Goal: Communication & Community: Share content

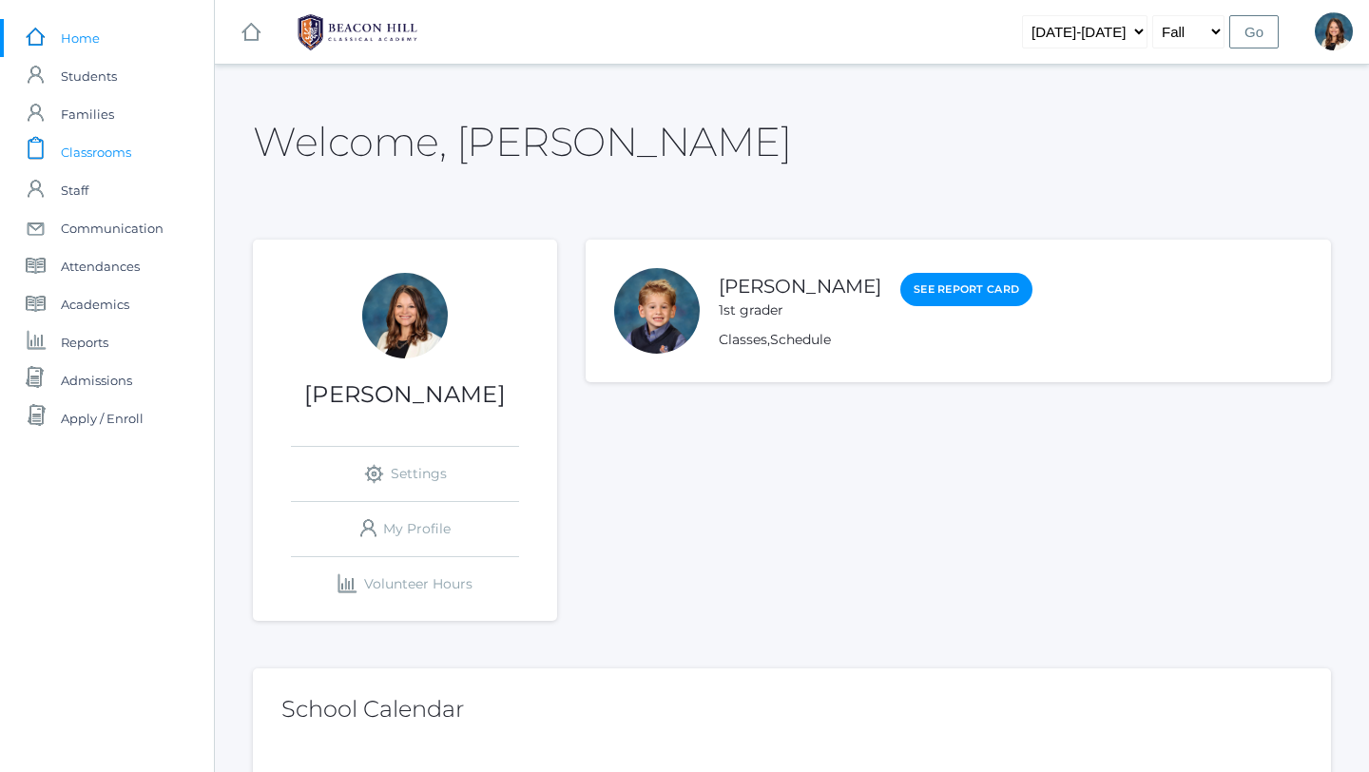
click at [121, 154] on span "Classrooms" at bounding box center [96, 152] width 70 height 38
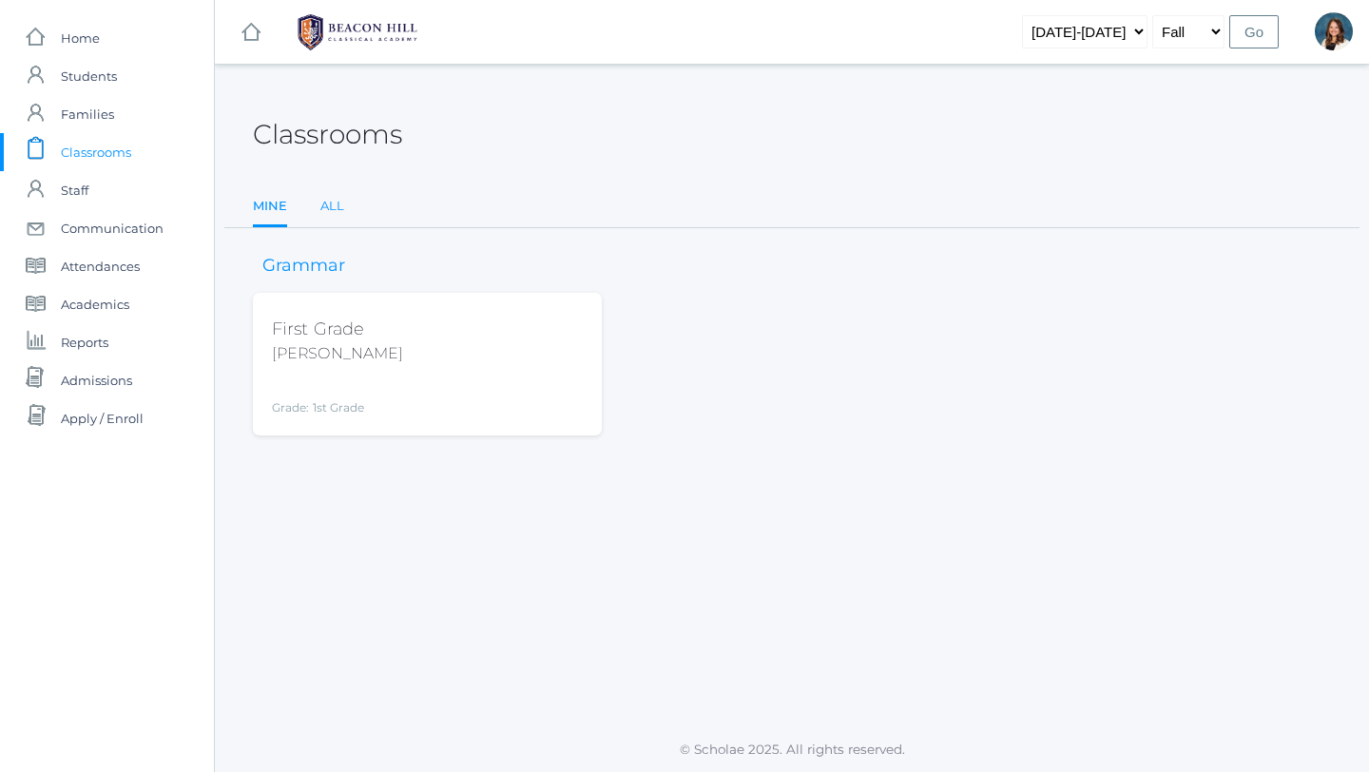
click at [332, 201] on link "All" at bounding box center [332, 206] width 24 height 38
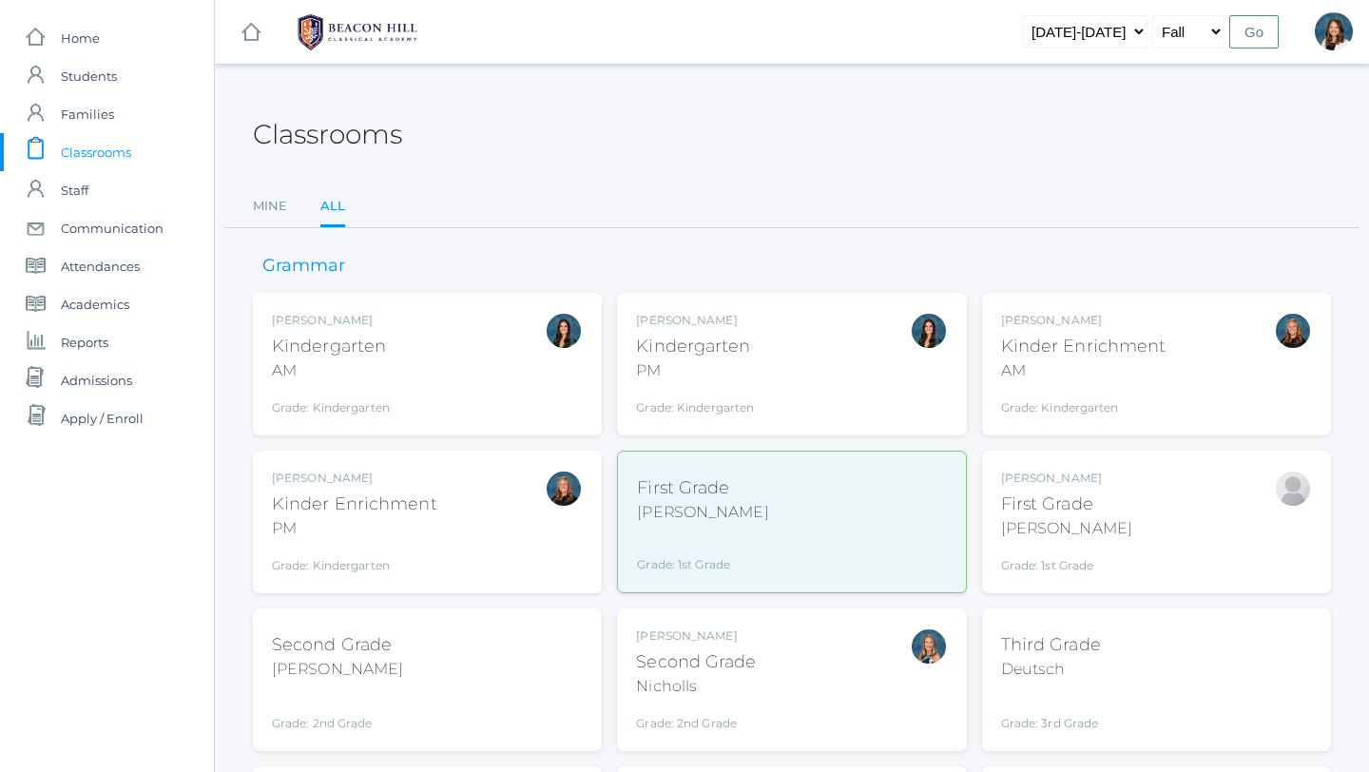
click at [1033, 551] on div "Grade: 1st Grade" at bounding box center [1066, 561] width 131 height 27
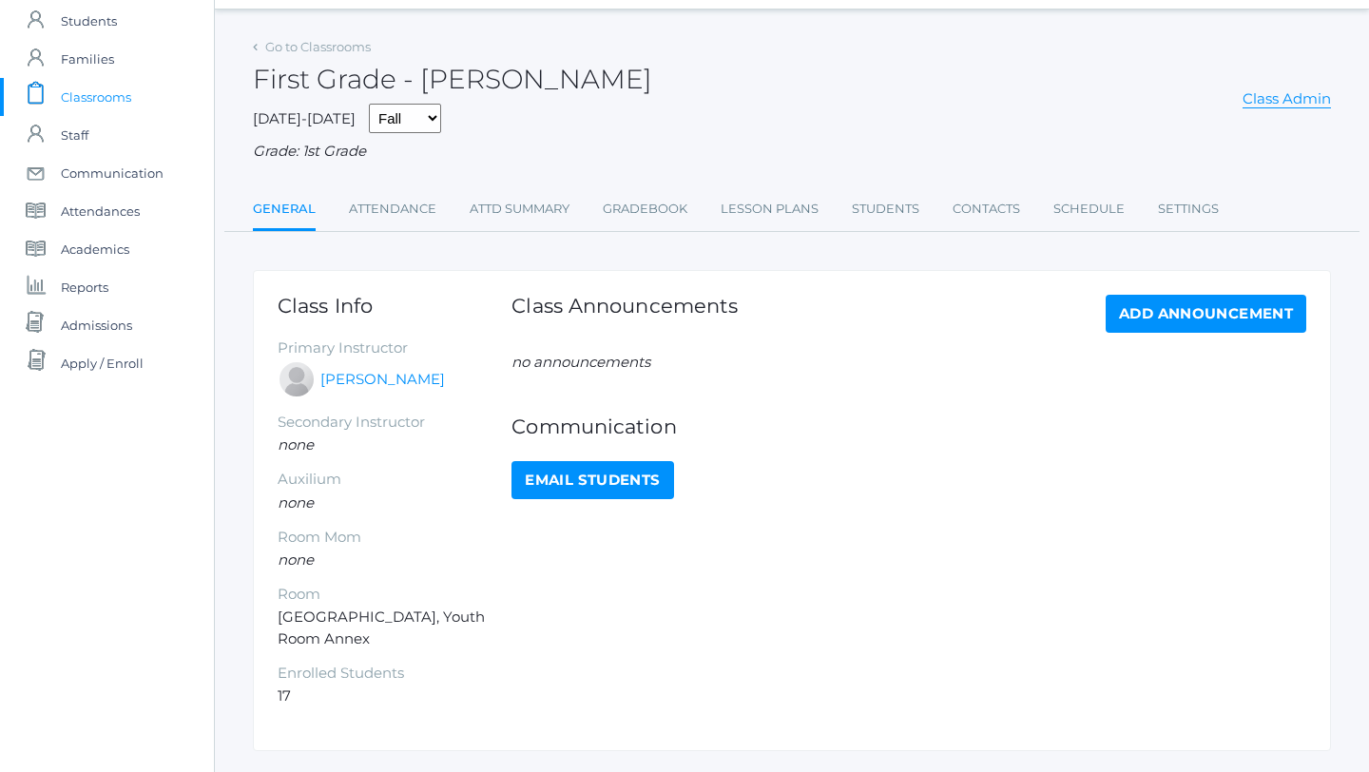
scroll to position [49, 0]
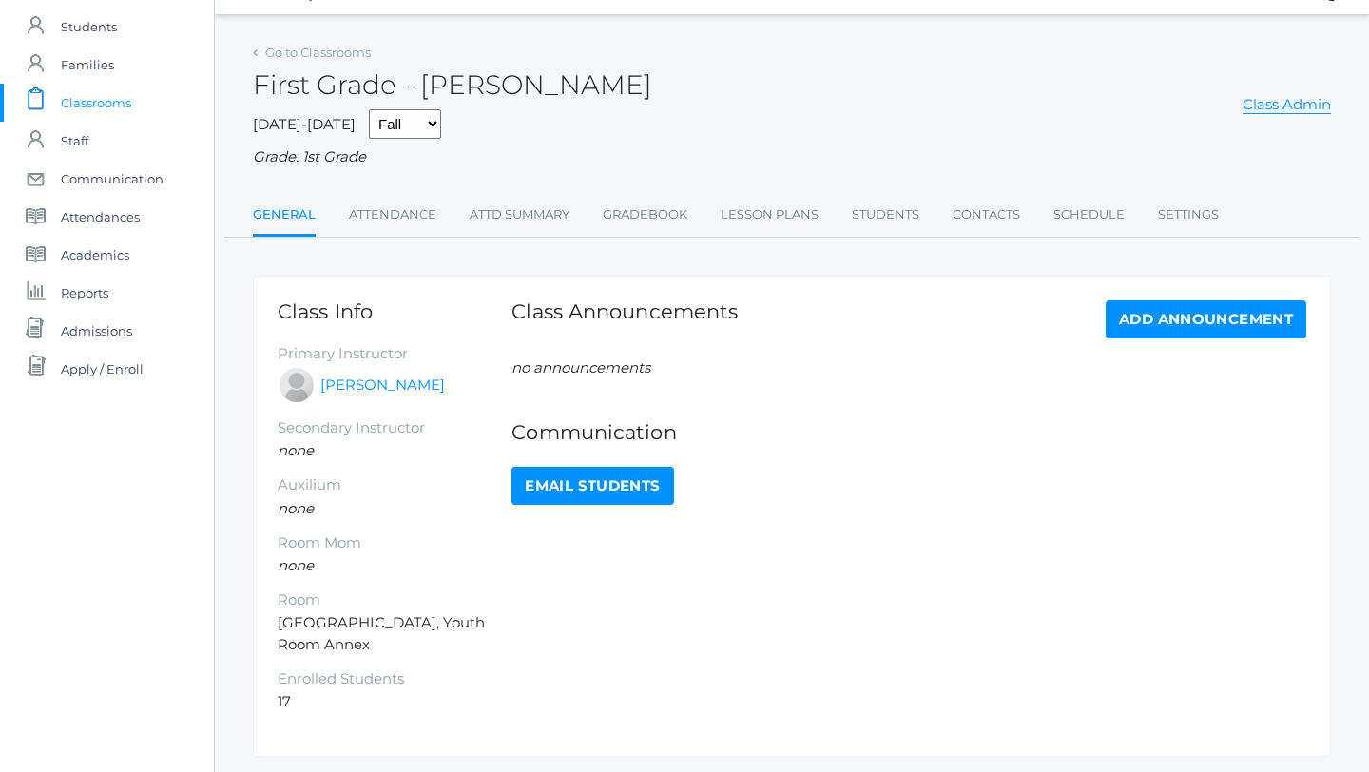
click at [605, 480] on link "Email Students" at bounding box center [593, 486] width 162 height 38
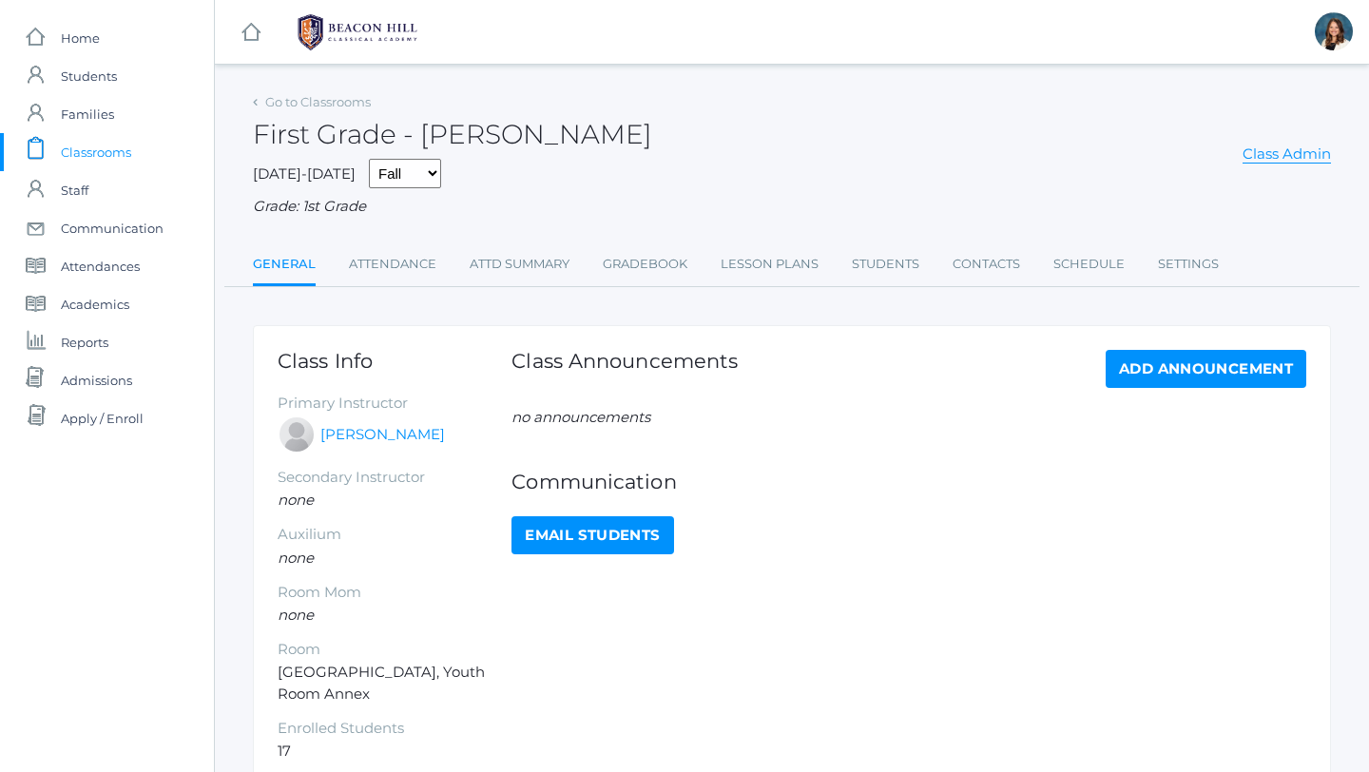
select select "1989"
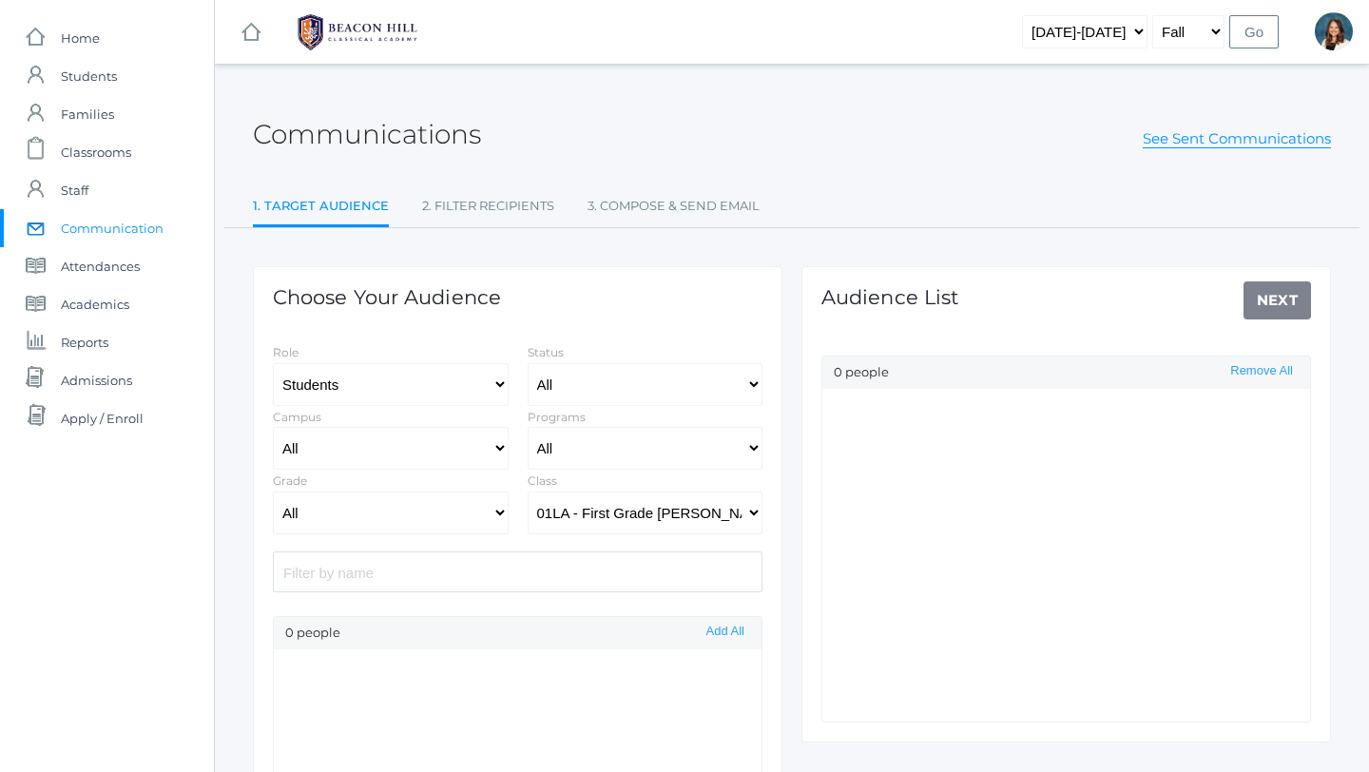
select select "Enrolled"
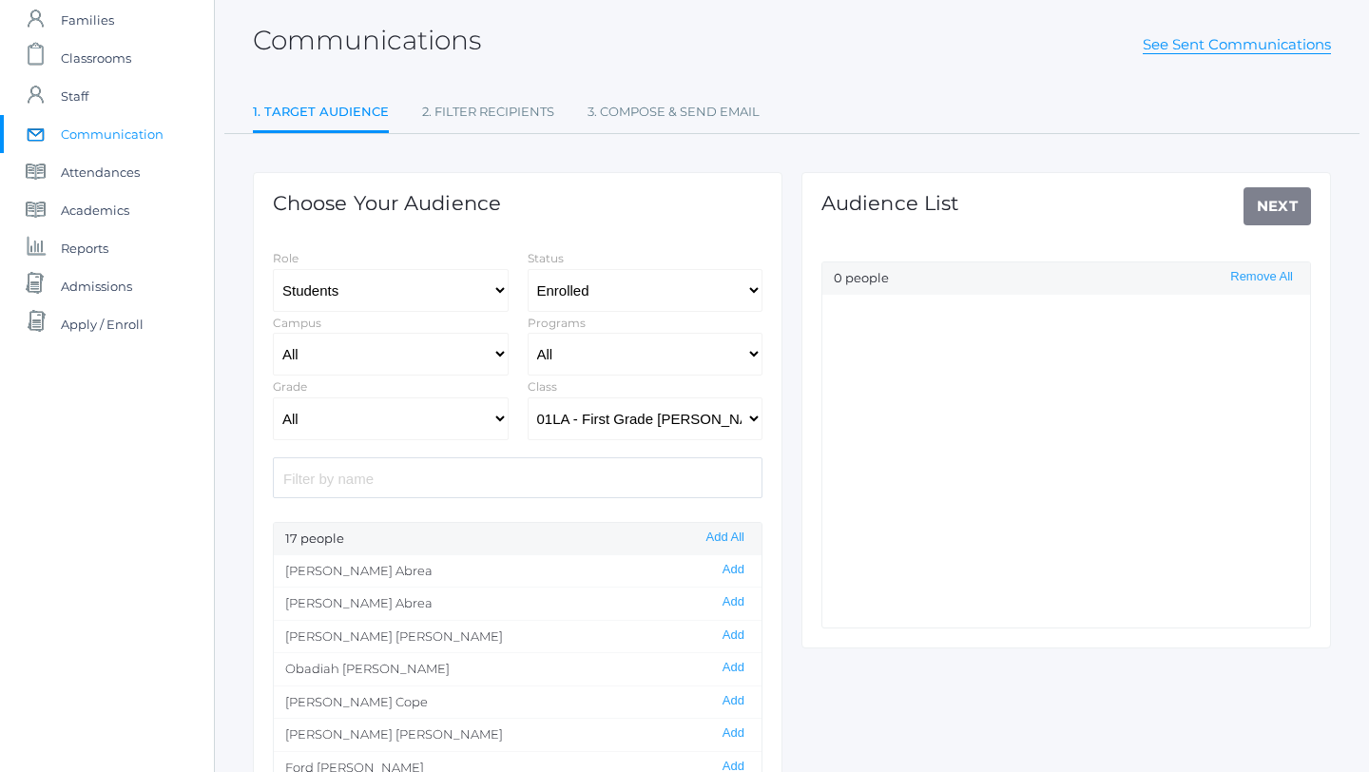
scroll to position [96, 0]
click at [721, 531] on button "Add All" at bounding box center [725, 536] width 49 height 16
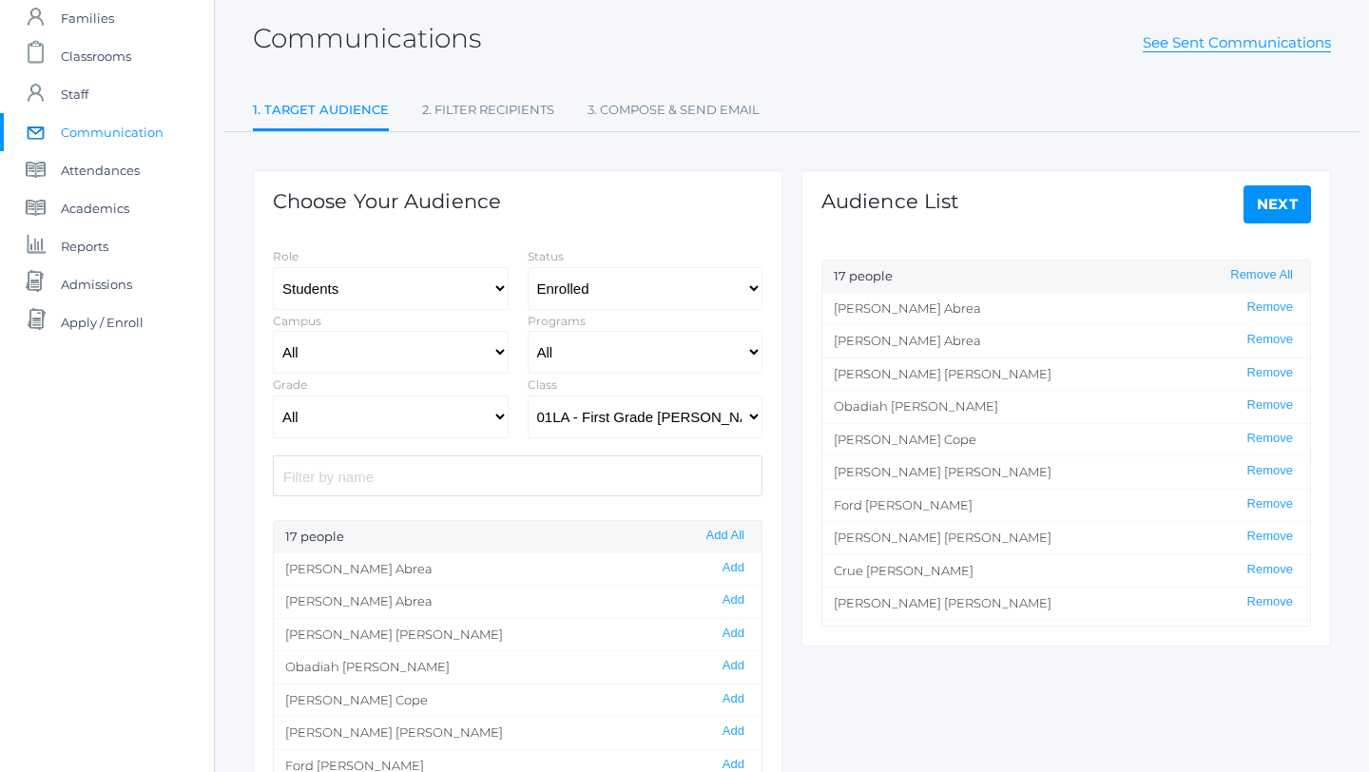
click at [1287, 206] on link "Next" at bounding box center [1278, 204] width 68 height 38
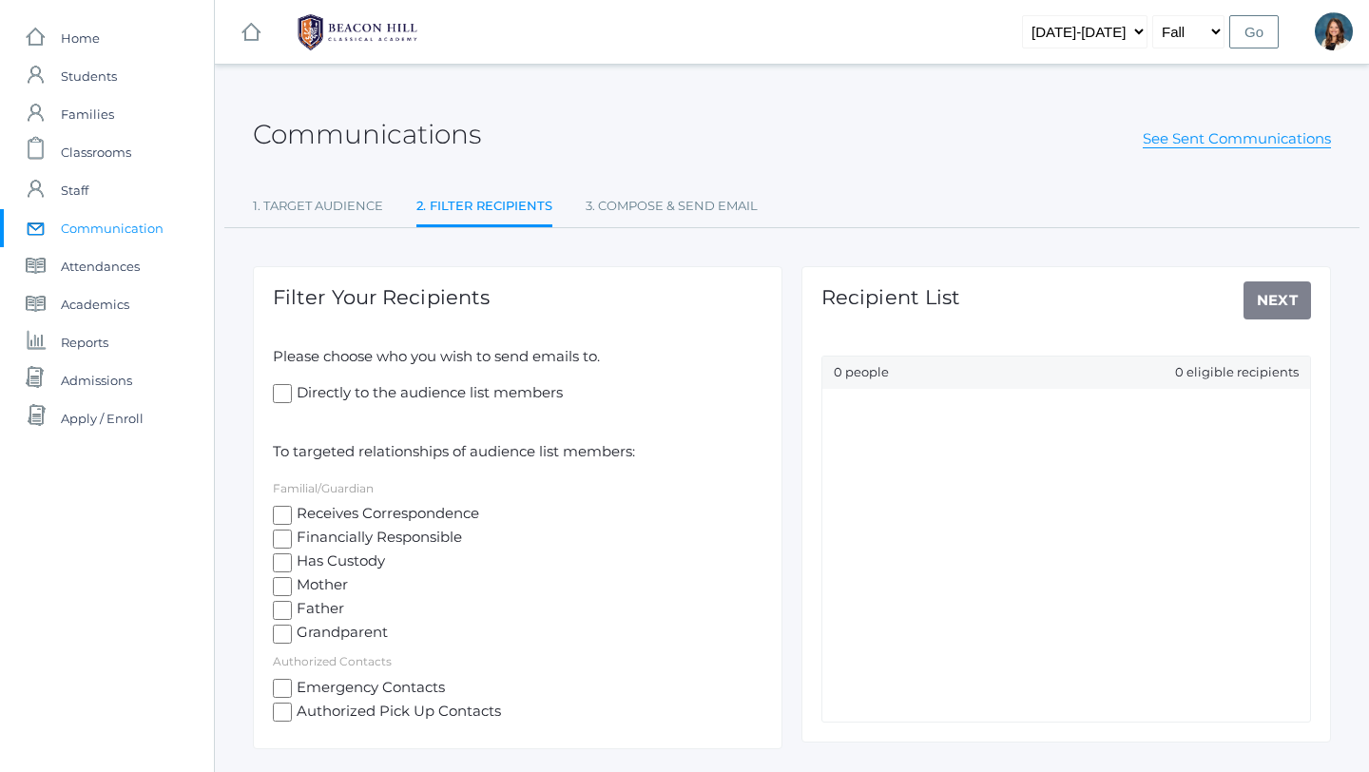
click at [281, 511] on input "Receives Correspondence" at bounding box center [282, 515] width 19 height 19
checkbox input "true"
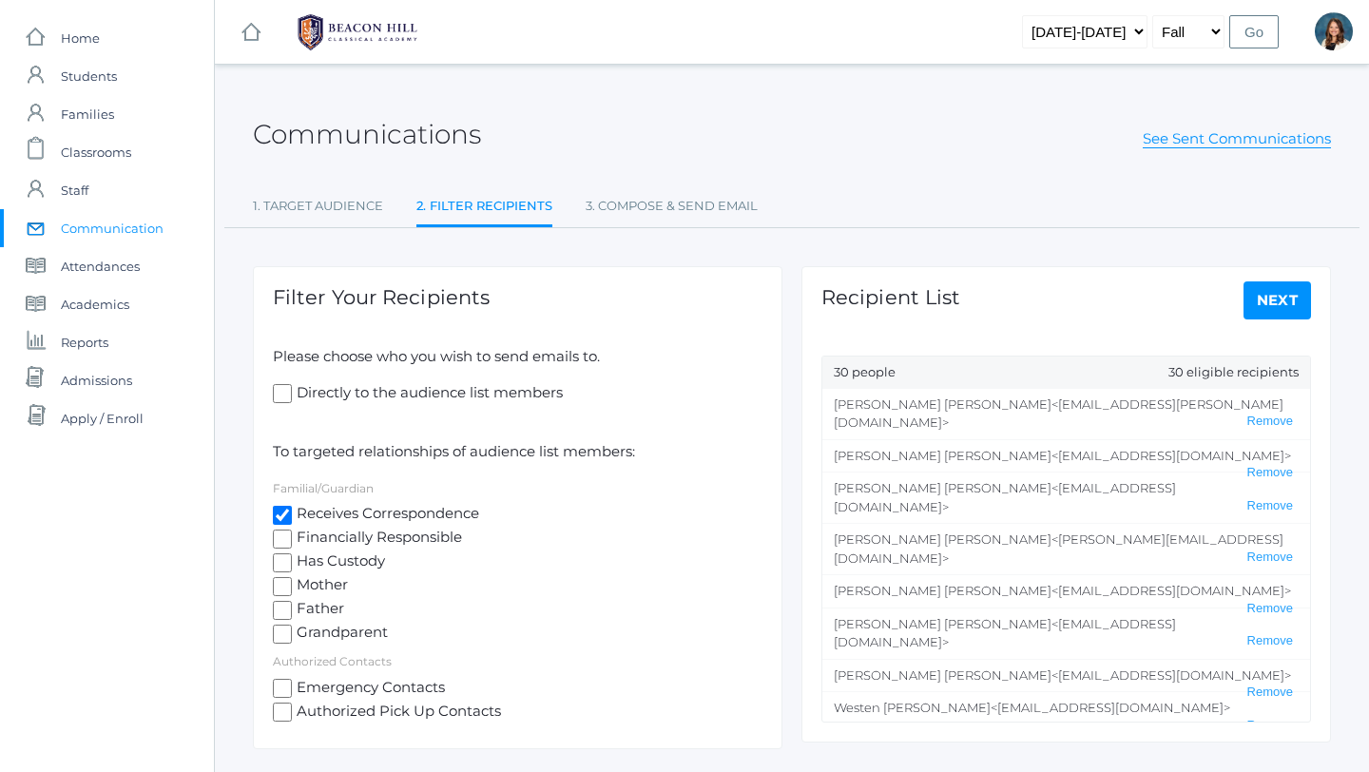
click at [1286, 302] on link "Next" at bounding box center [1278, 300] width 68 height 38
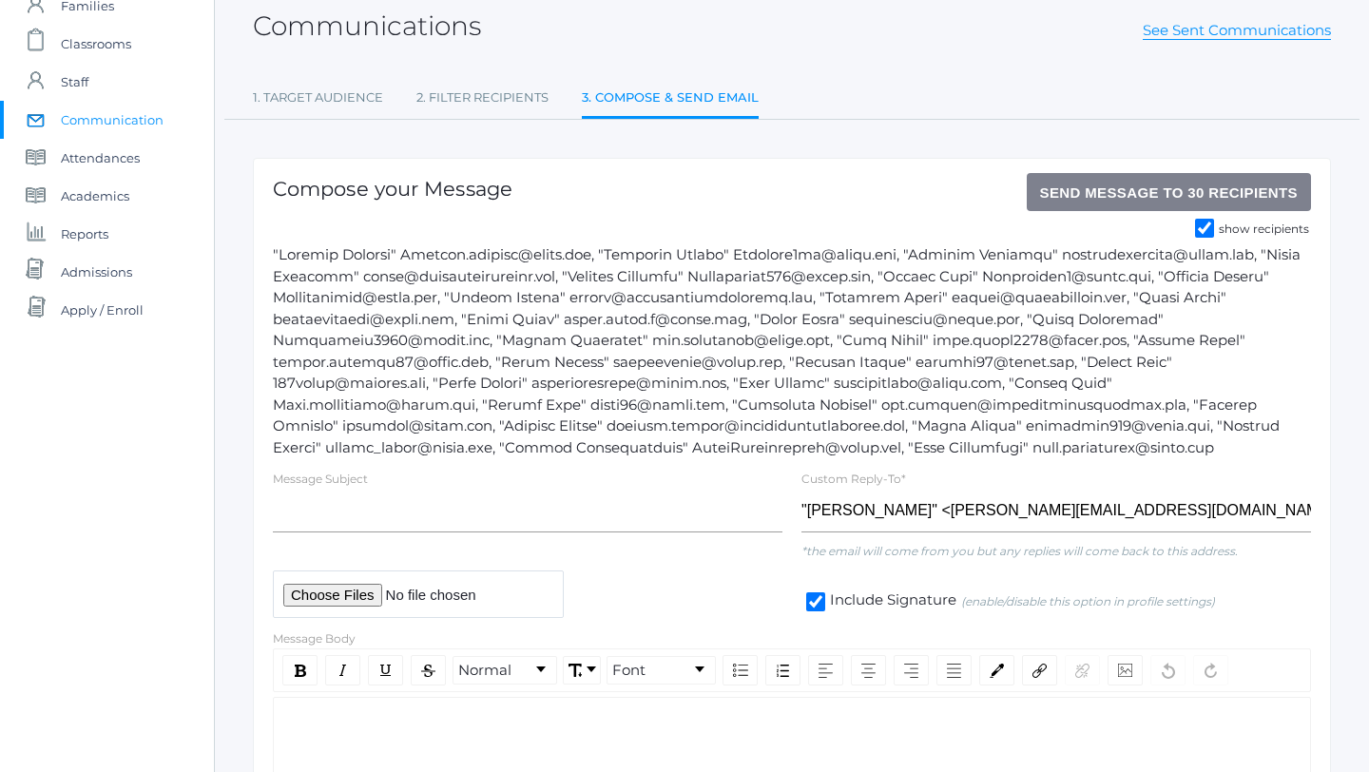
scroll to position [109, 0]
